Goal: Information Seeking & Learning: Learn about a topic

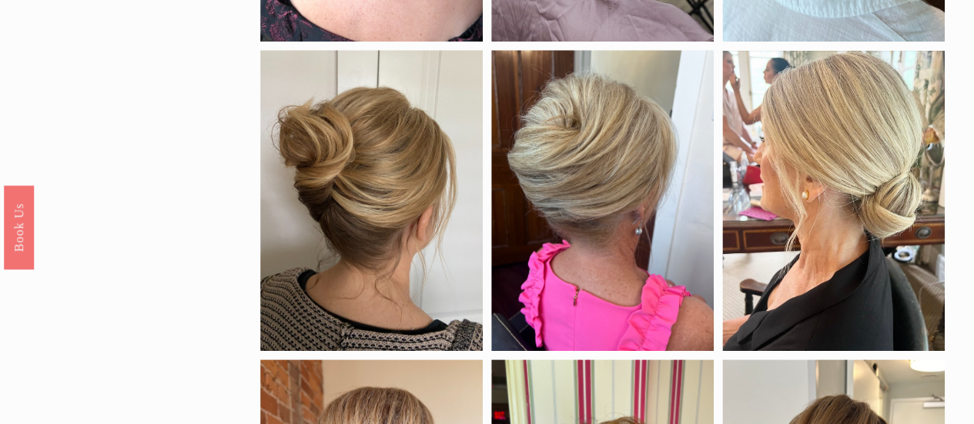
scroll to position [451, 0]
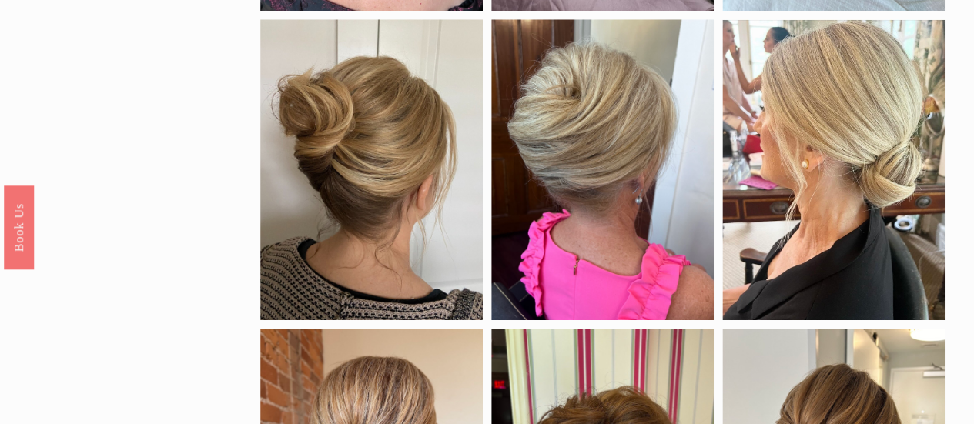
click at [971, 419] on div "by style braids down half up updo color Black Blonde Brunette Red density Fine …" at bounding box center [487, 387] width 974 height 1399
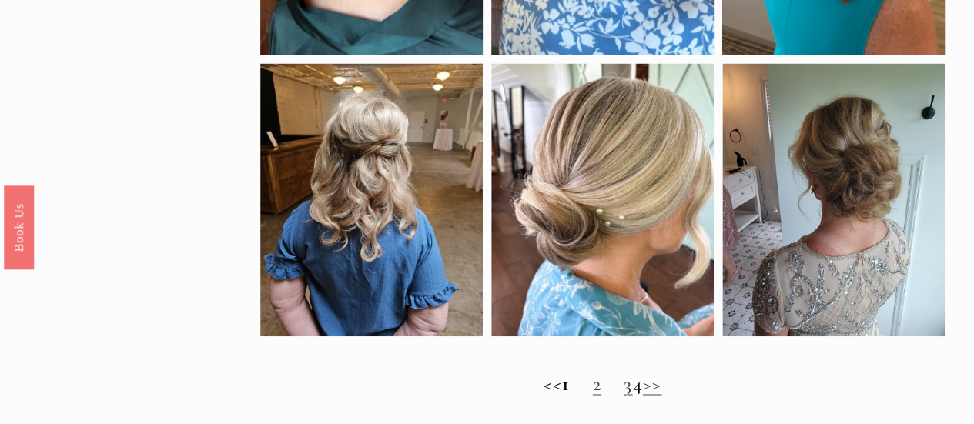
scroll to position [1036, 0]
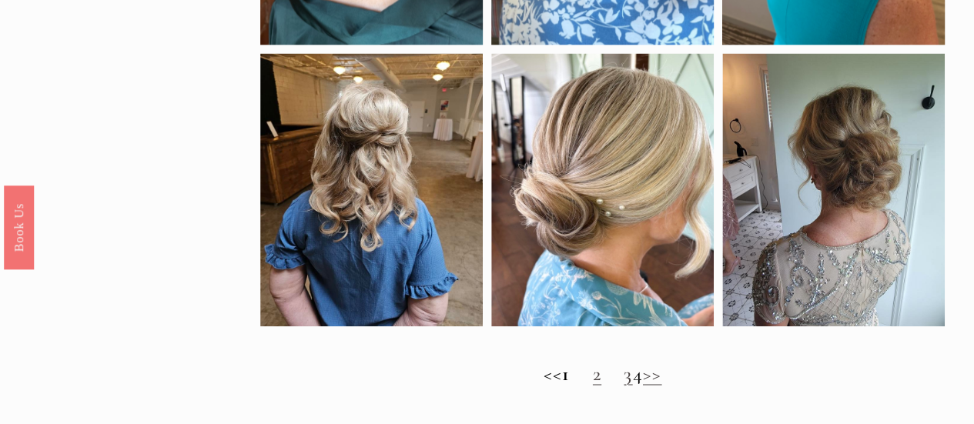
click at [662, 386] on link ">>" at bounding box center [652, 374] width 19 height 24
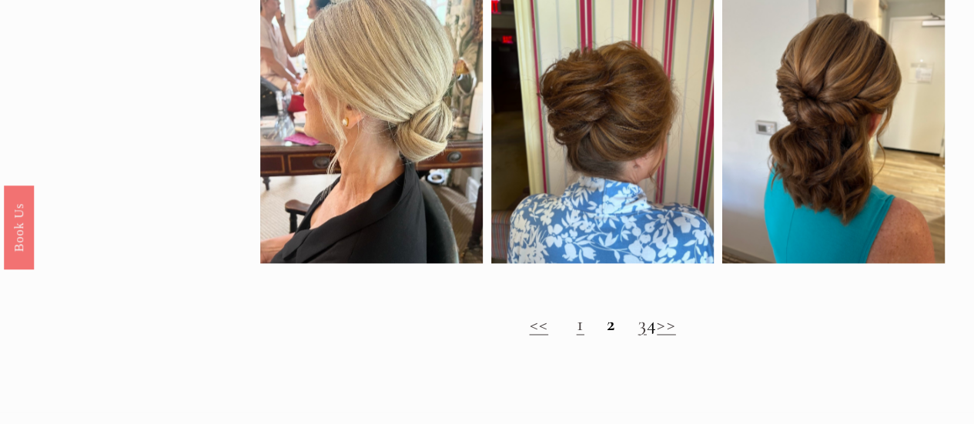
scroll to position [1201, 0]
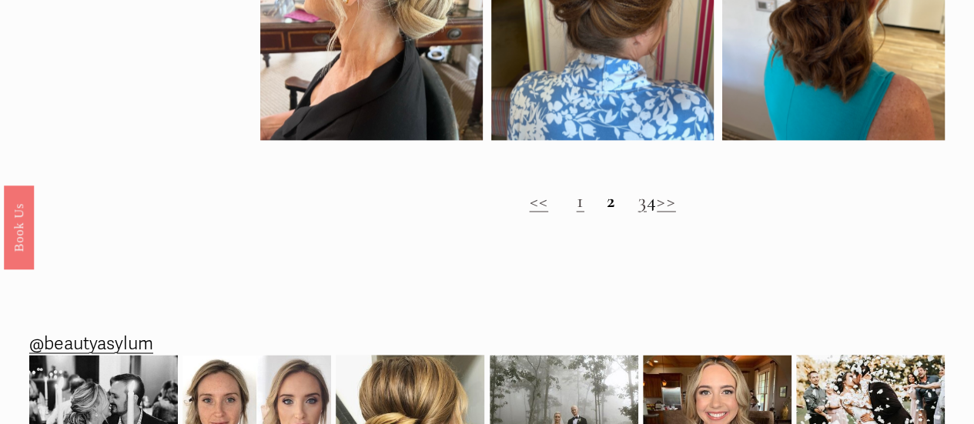
click at [637, 212] on link "3" at bounding box center [641, 201] width 8 height 24
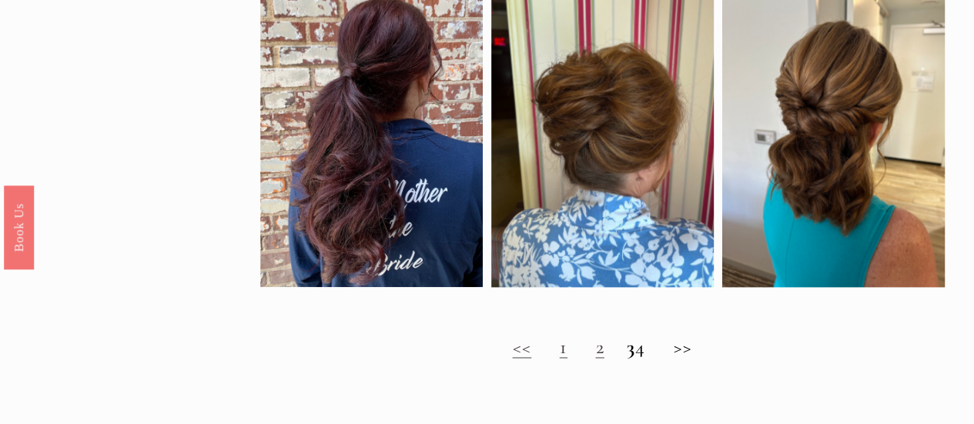
scroll to position [1057, 0]
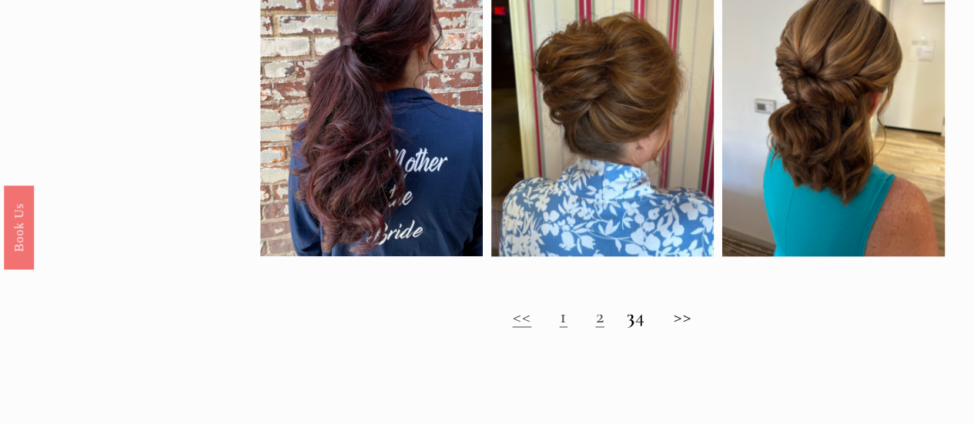
click at [651, 328] on h2 "<< 1 2 3 4 >>" at bounding box center [602, 316] width 684 height 23
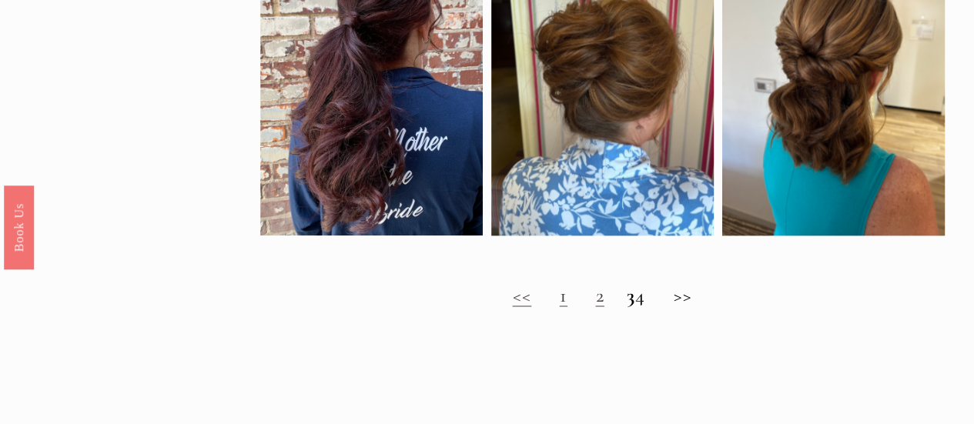
scroll to position [1088, 0]
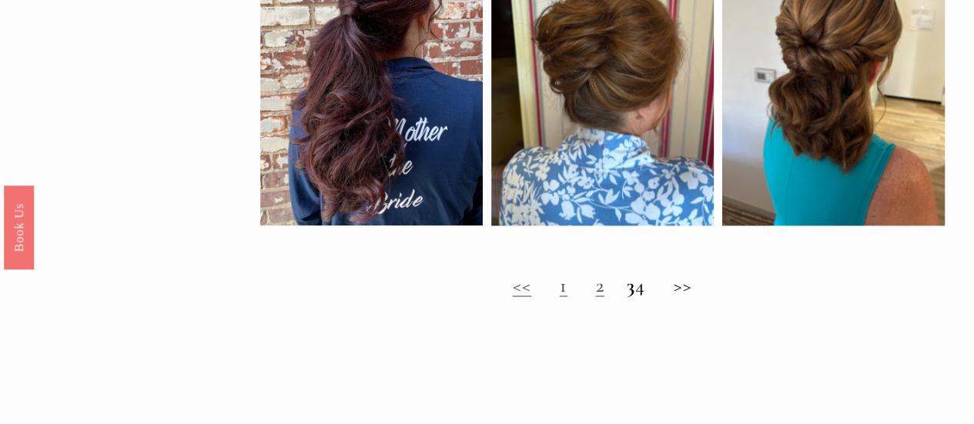
click at [692, 297] on h2 "<< 1 2 3 4 >>" at bounding box center [602, 285] width 684 height 23
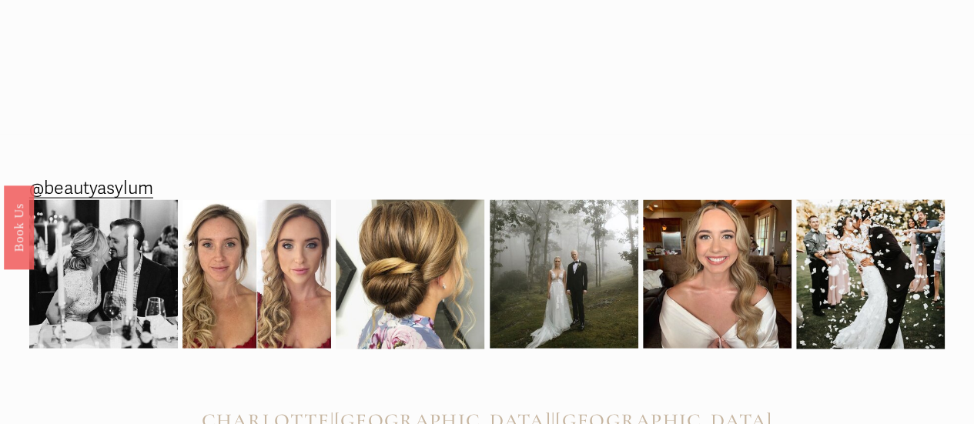
scroll to position [1488, 0]
